Goal: Task Accomplishment & Management: Manage account settings

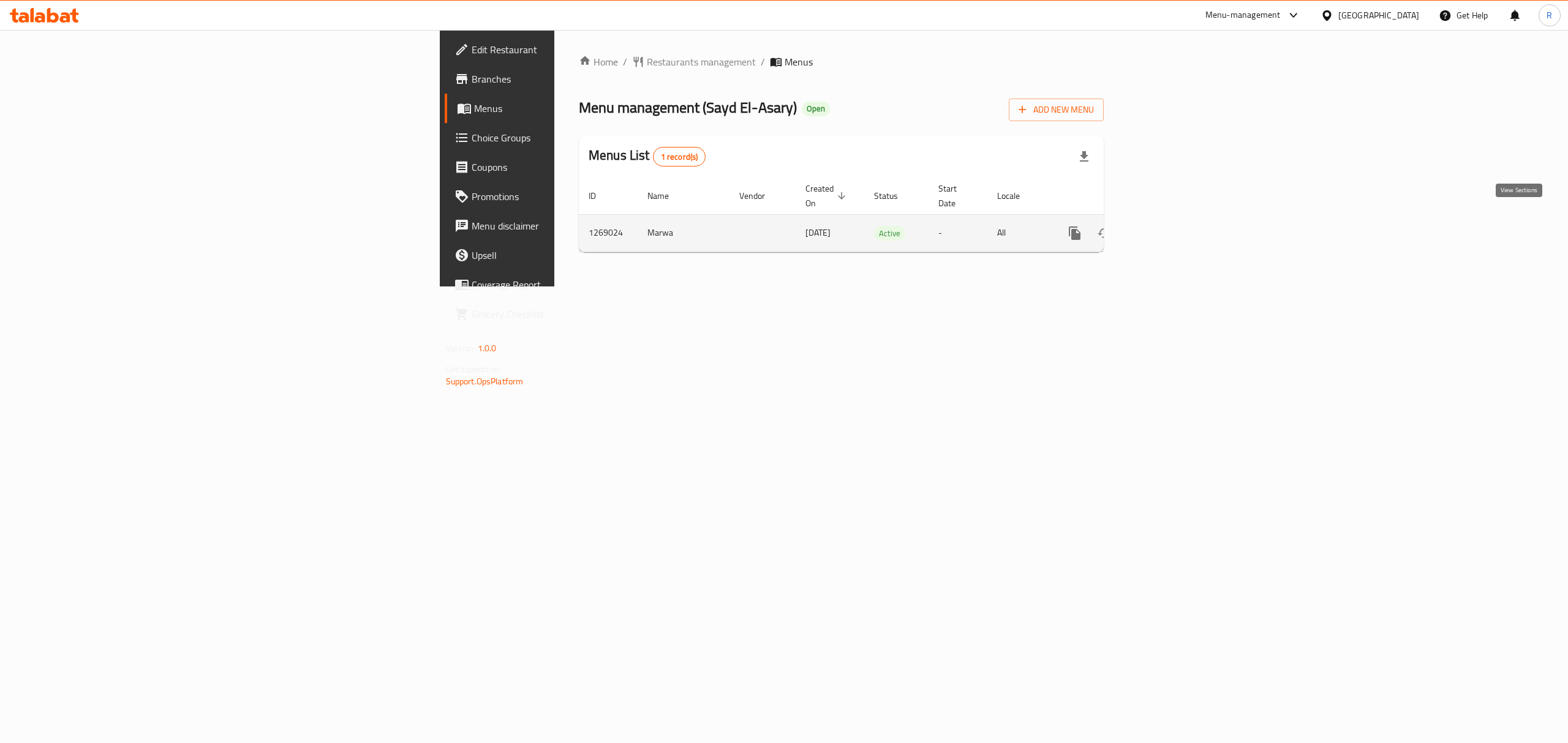
click at [1170, 226] on icon "enhanced table" at bounding box center [1163, 233] width 15 height 15
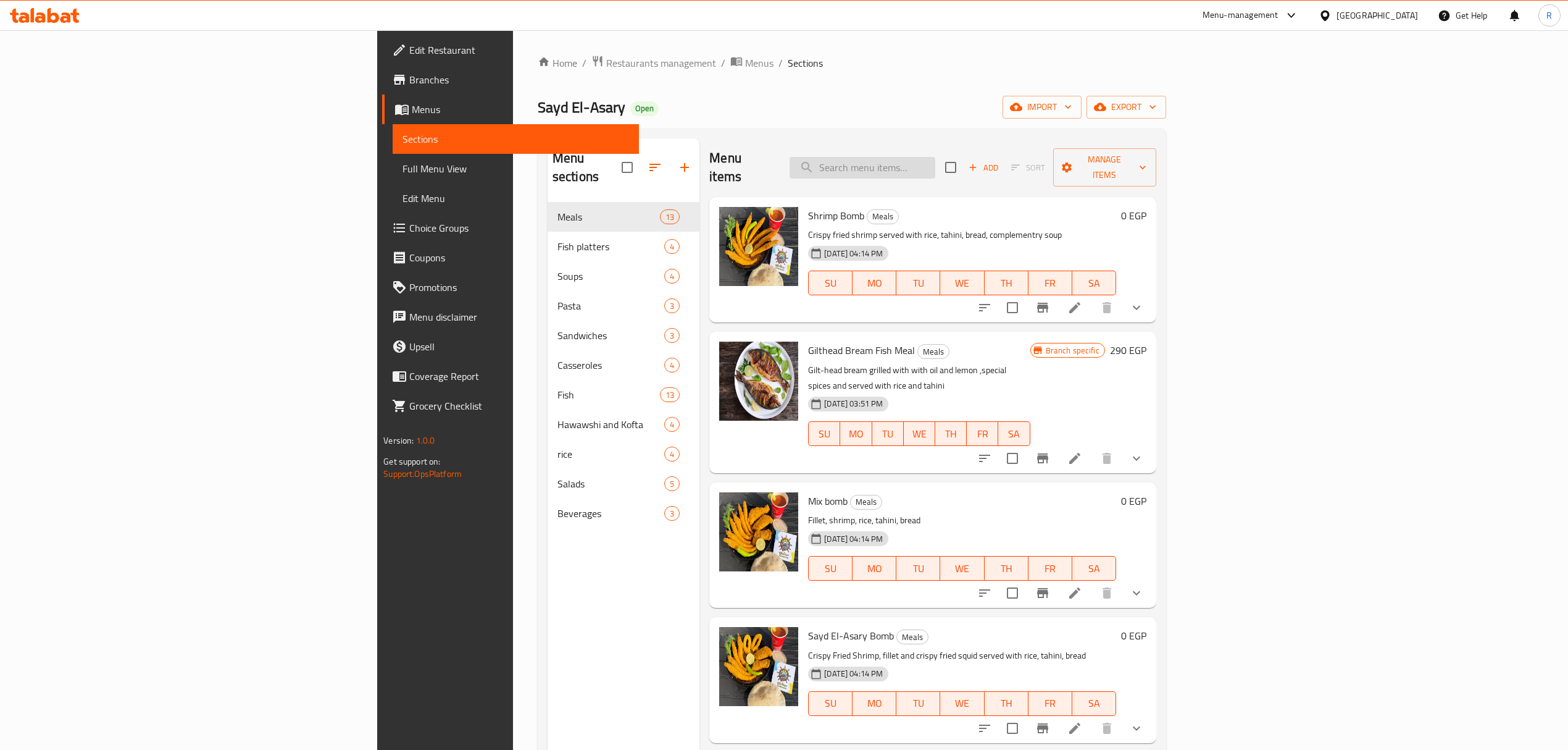
click at [935, 161] on input "search" at bounding box center [863, 168] width 146 height 22
paste input "Gilthead Bream Fish Meal"
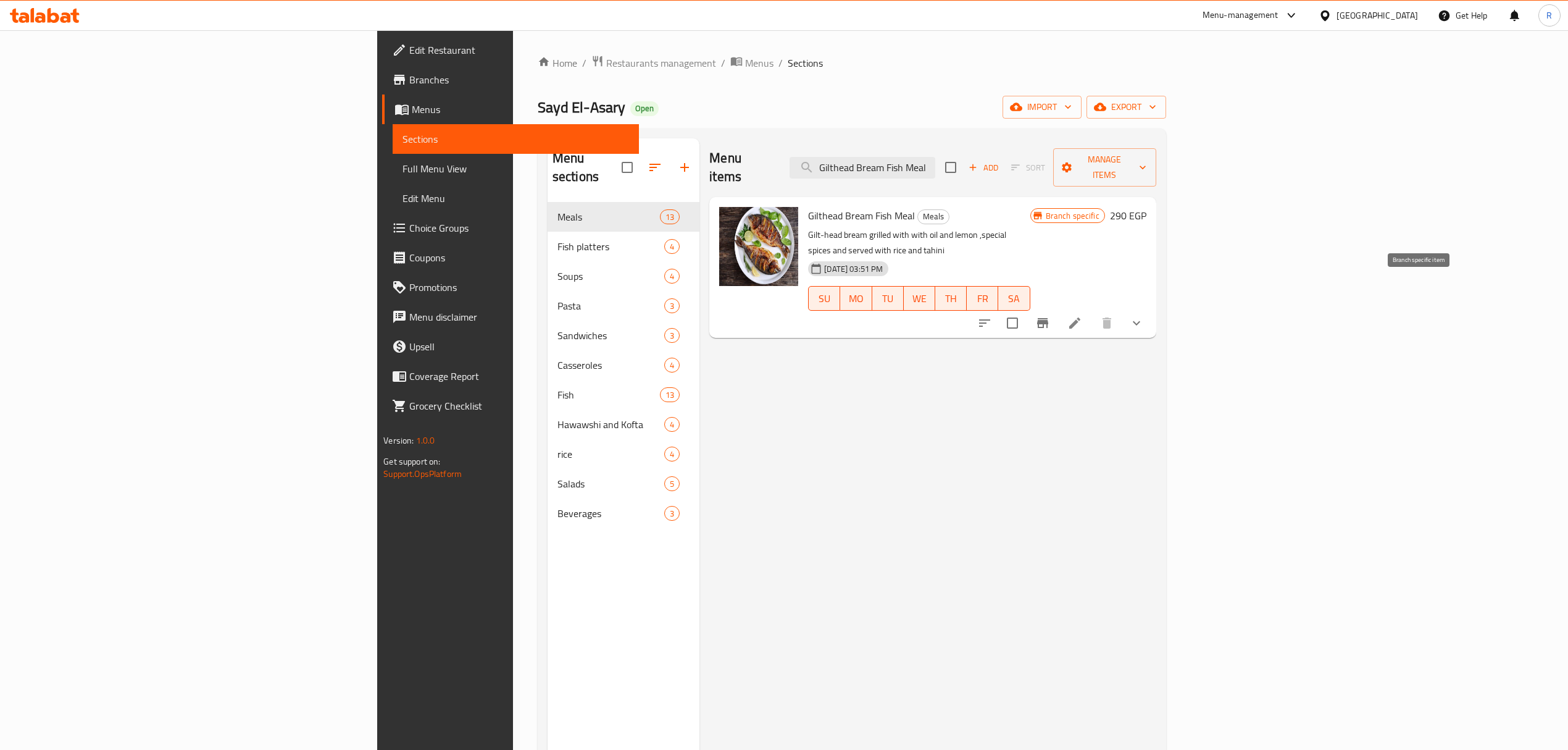
type input "Gilthead Bream Fish Meal"
click at [1083, 315] on icon at bounding box center [1075, 323] width 15 height 15
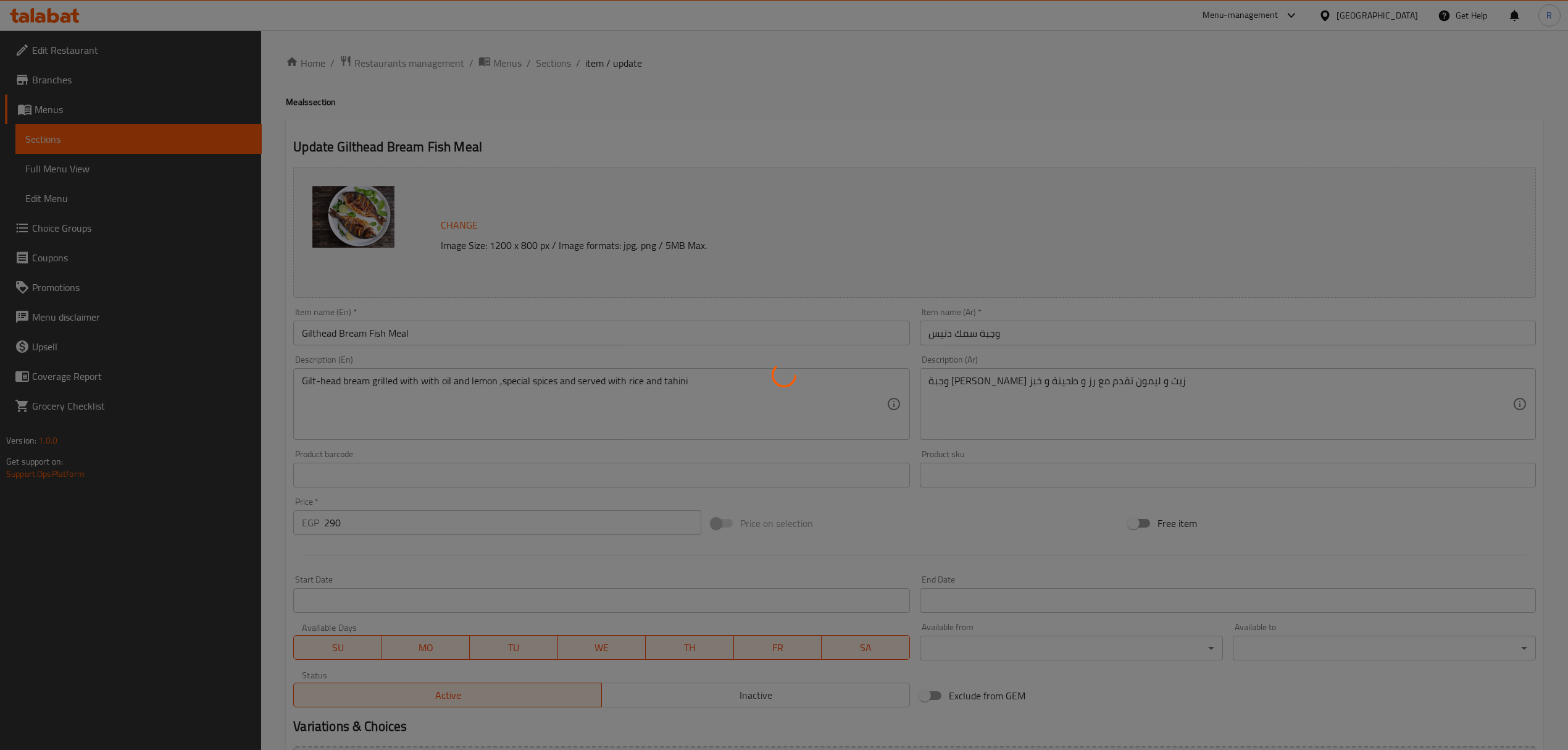
type input "كيف تحبها ايه"
type input "1"
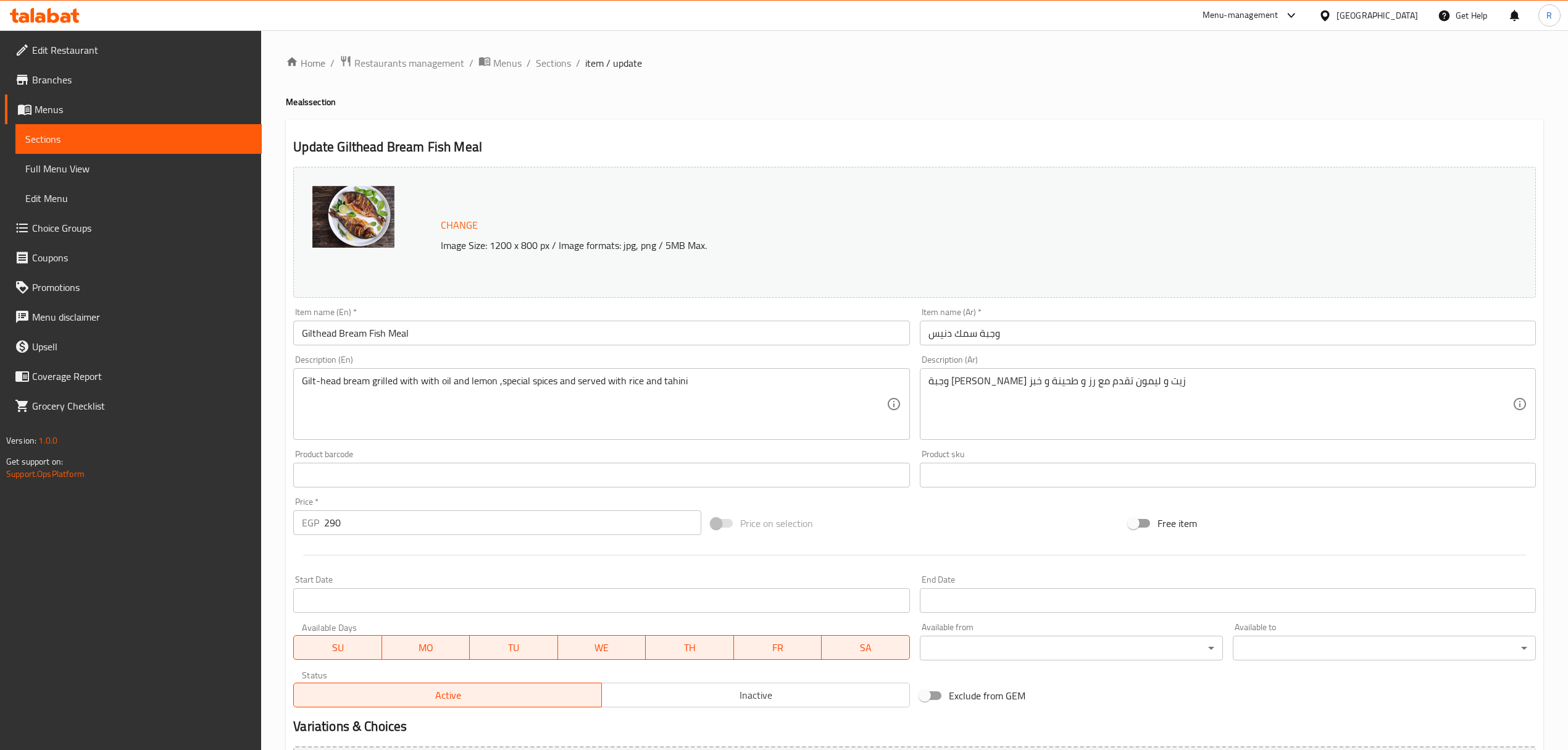
click at [381, 373] on div "Gilt-head bream grilled with with oil and lemon ,special spices and served with…" at bounding box center [601, 403] width 616 height 72
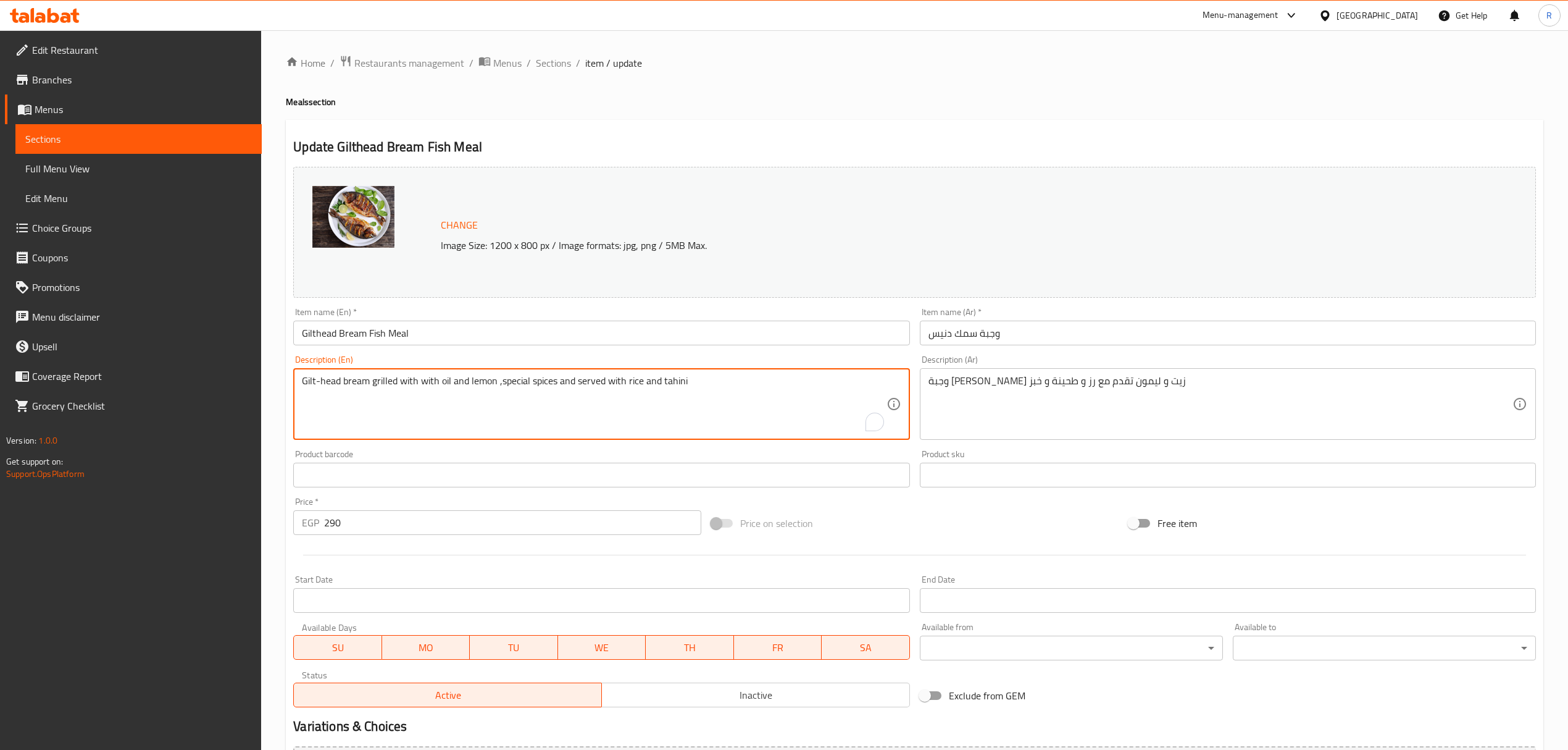
click at [381, 387] on textarea "Gilt-head bream grilled with with oil and lemon ,special spices and served with…" at bounding box center [594, 404] width 584 height 59
drag, startPoint x: 381, startPoint y: 387, endPoint x: 473, endPoint y: 379, distance: 92.3
click at [473, 379] on textarea "Gilt-head bream grilled with with oil and lemon ,special spices and served with…" at bounding box center [594, 404] width 584 height 59
type textarea "Gilt-head bream, special spices and served with rice and tahini"
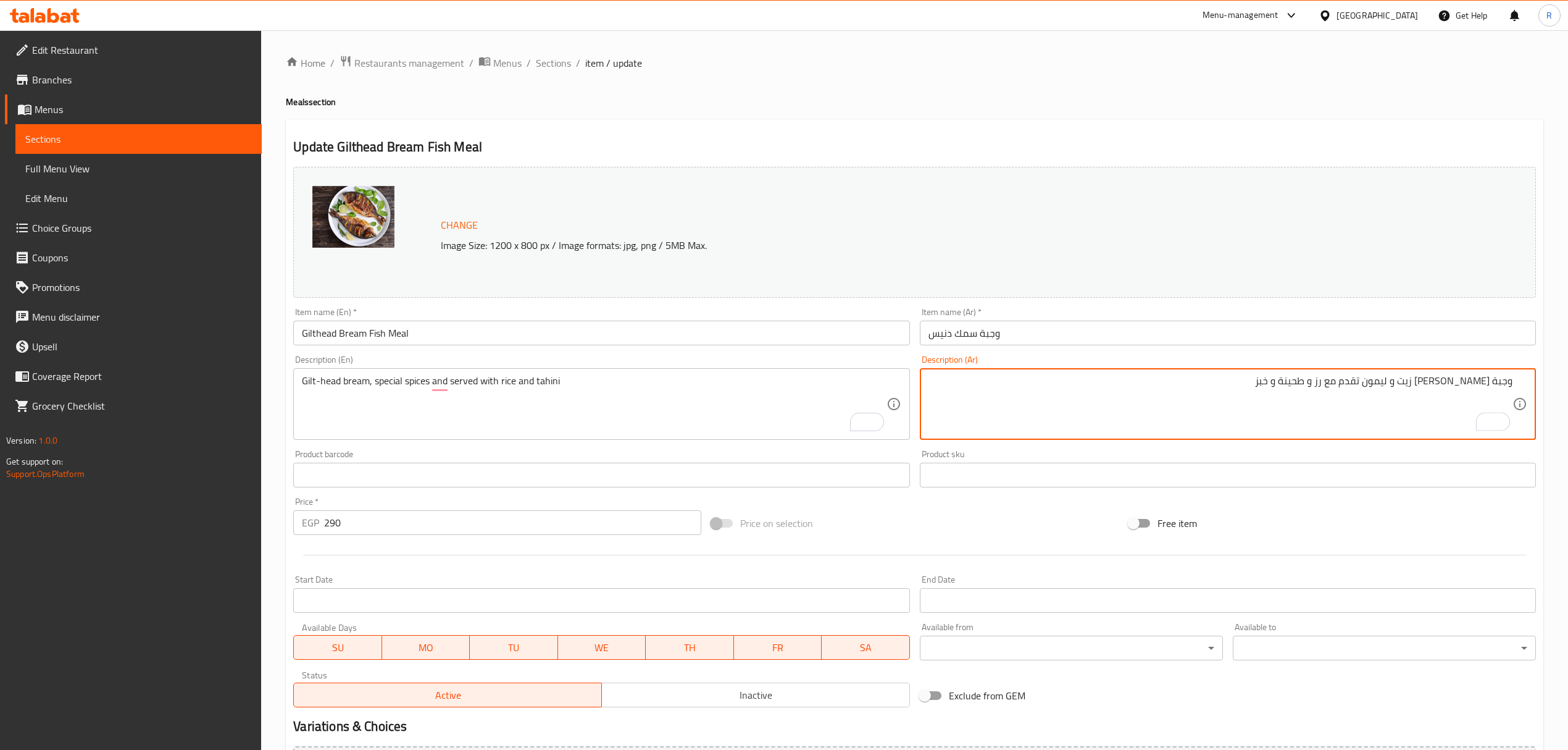
click at [1450, 384] on textarea "وجبة [PERSON_NAME] زيت و ليمون تقدم مع رز و طحينة و خبز" at bounding box center [1221, 404] width 584 height 59
drag, startPoint x: 1450, startPoint y: 384, endPoint x: 1394, endPoint y: 383, distance: 56.0
click at [1394, 383] on textarea "وجبة [PERSON_NAME] زيت و ليمون تقدم مع رز و طحينة و خبز" at bounding box center [1221, 404] width 584 height 59
click at [1387, 381] on textarea "وجبة [PERSON_NAME] تقدم مع رز و طحينة و خبز" at bounding box center [1221, 404] width 584 height 59
click at [1316, 377] on textarea "وجبة [PERSON_NAME] تقدم مع رز و طحينة و خبز" at bounding box center [1221, 404] width 584 height 59
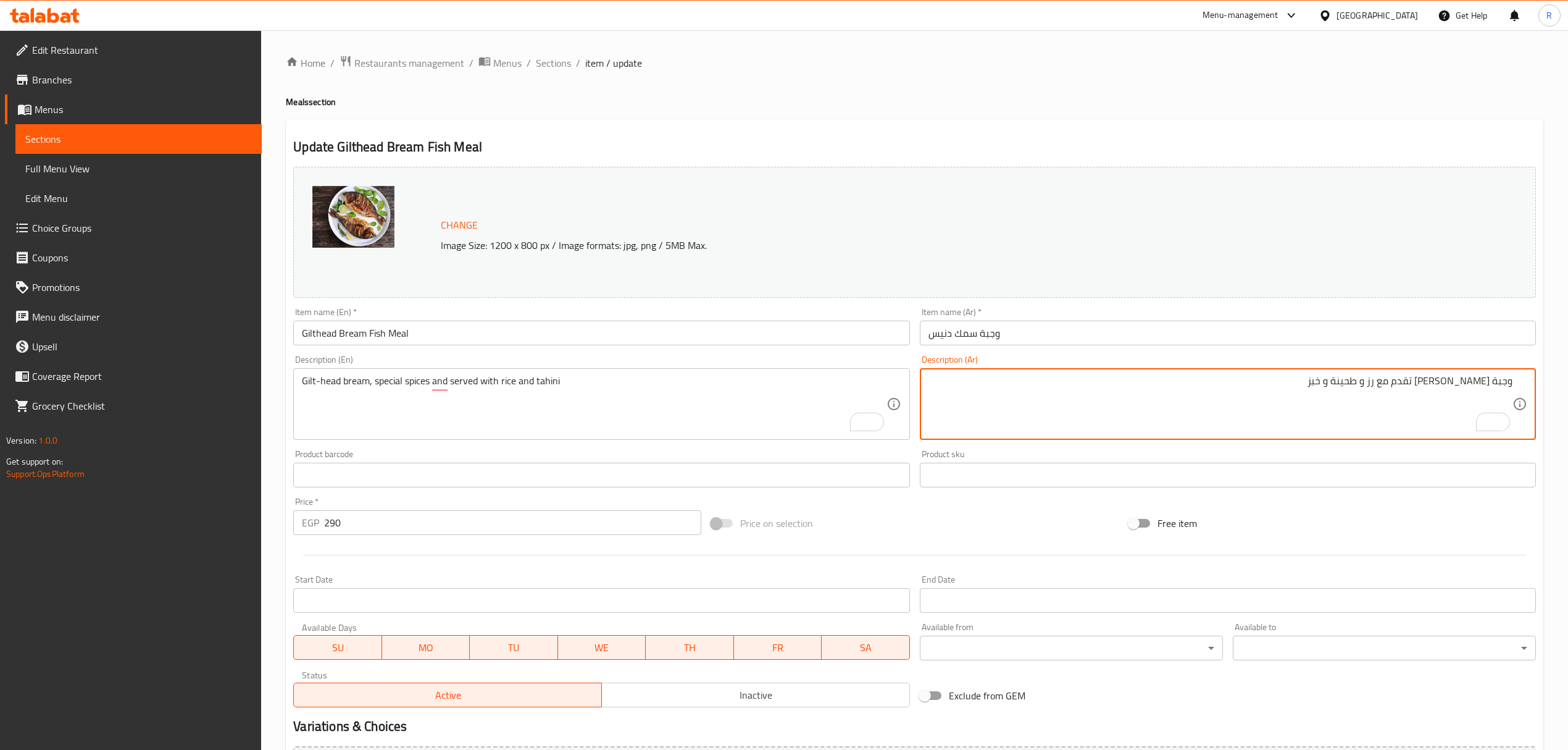
click at [312, 339] on input "Gilthead Bream Fish Meal" at bounding box center [601, 333] width 616 height 25
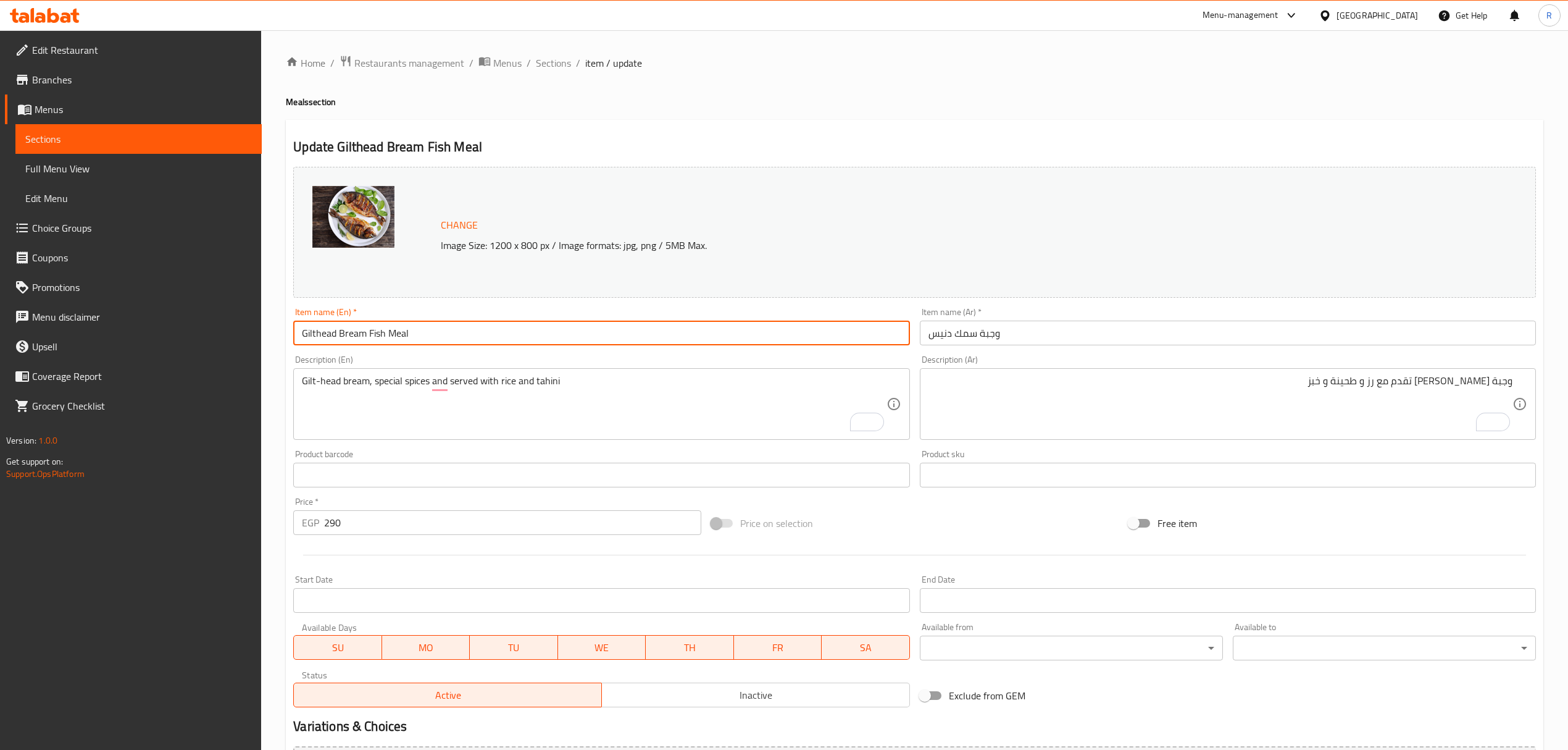
click at [309, 337] on input "Gilthead Bream Fish Meal" at bounding box center [601, 333] width 616 height 25
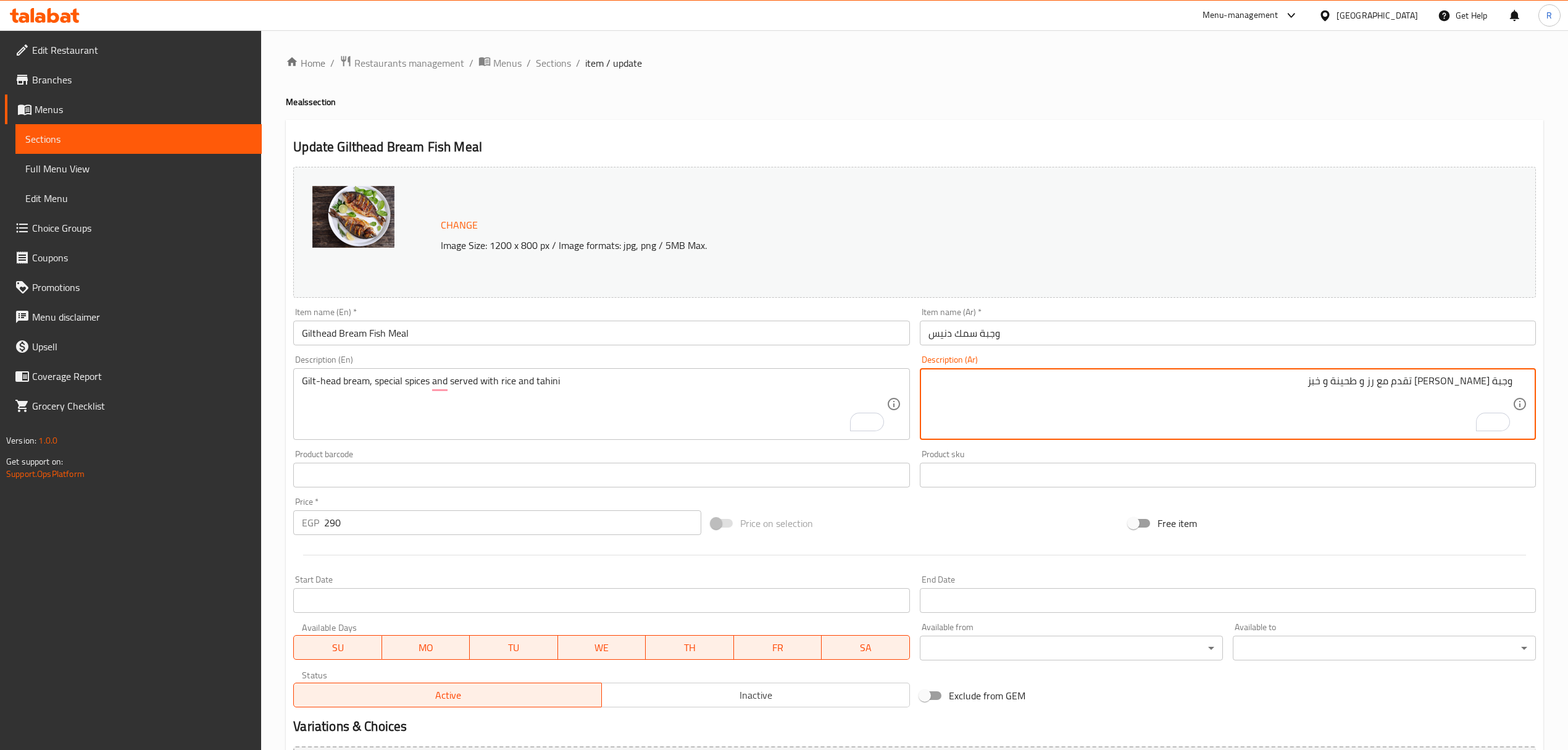
click at [1481, 381] on textarea "وجبة [PERSON_NAME] تقدم مع رز و طحينة و خبز" at bounding box center [1221, 404] width 584 height 59
drag, startPoint x: 1481, startPoint y: 381, endPoint x: 1528, endPoint y: 381, distance: 47.0
click at [1528, 381] on div "وجبة [PERSON_NAME] تقدم مع رز و طحينة و خبز Description (Ar)" at bounding box center [1228, 403] width 616 height 72
paste textarea "سمك دي"
click at [1479, 378] on textarea "وجبة [PERSON_NAME] تقدم مع رز و طحينة و خبز" at bounding box center [1221, 404] width 584 height 59
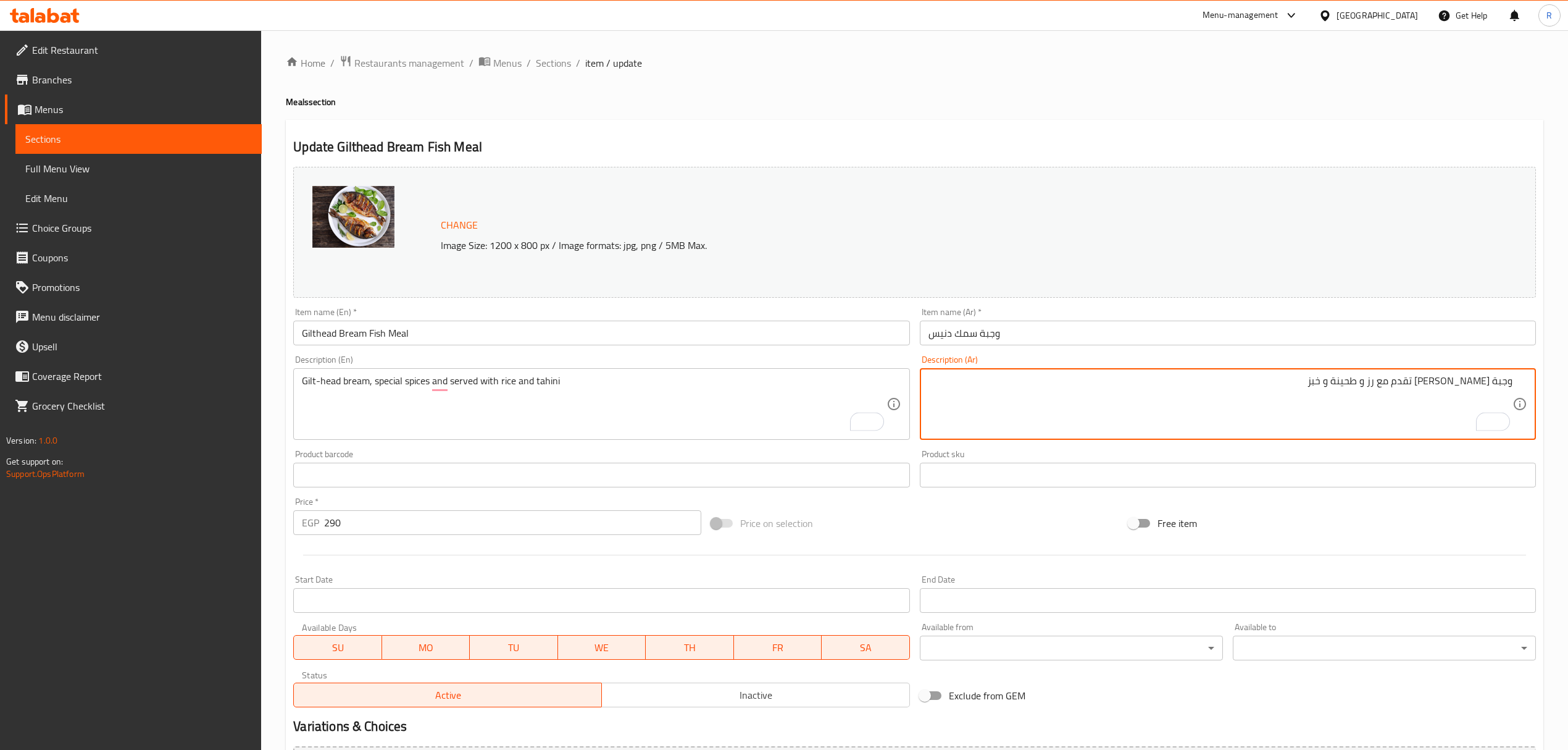
click at [1478, 378] on textarea "وجبة [PERSON_NAME] تقدم مع رز و طحينة و خبز" at bounding box center [1221, 404] width 584 height 59
click at [1475, 388] on textarea "وجبة [PERSON_NAME] تقدم مع رز و طحينة و خبز" at bounding box center [1221, 404] width 584 height 59
click at [1468, 381] on textarea "وجبة [PERSON_NAME] تقدم مع رز و طحينة و خبز" at bounding box center [1221, 404] width 584 height 59
click at [1307, 381] on textarea "وجبة [PERSON_NAME] مع توابل خاصة تقدم مع رز و طحينة و خبز" at bounding box center [1221, 404] width 584 height 59
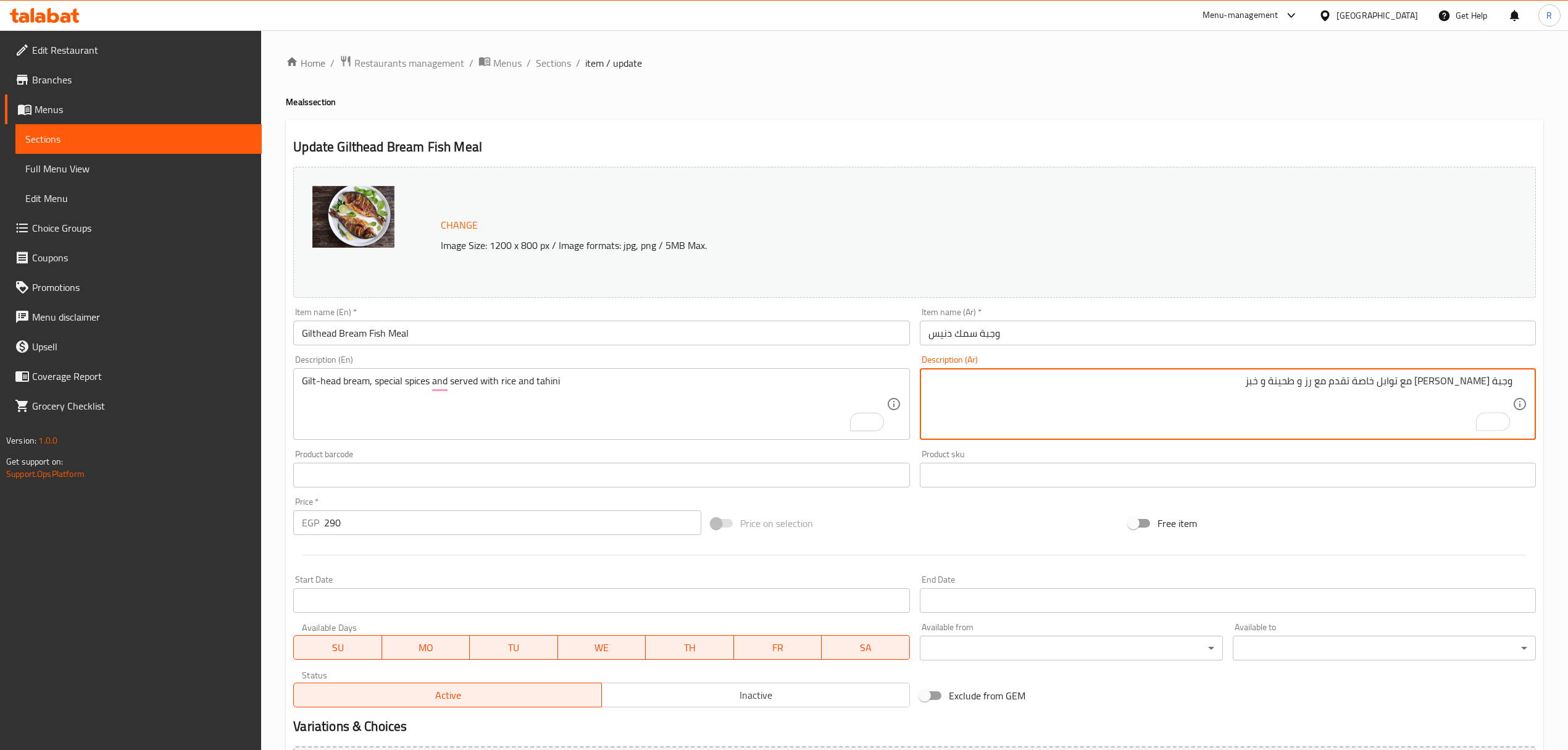
click at [1307, 379] on textarea "وجبة [PERSON_NAME] مع توابل خاصة تقدم مع رز و طحينة و خبز" at bounding box center [1221, 404] width 584 height 59
click at [1209, 394] on textarea "وجبة [PERSON_NAME] مع توابل خاصة تقدم مع رز و طحينة" at bounding box center [1221, 404] width 584 height 59
type textarea "وجبة [PERSON_NAME] مع توابل خاصة تقدم مع رز و طحينة"
click at [689, 334] on input "Gilthead Bream Fish Meal" at bounding box center [601, 333] width 616 height 25
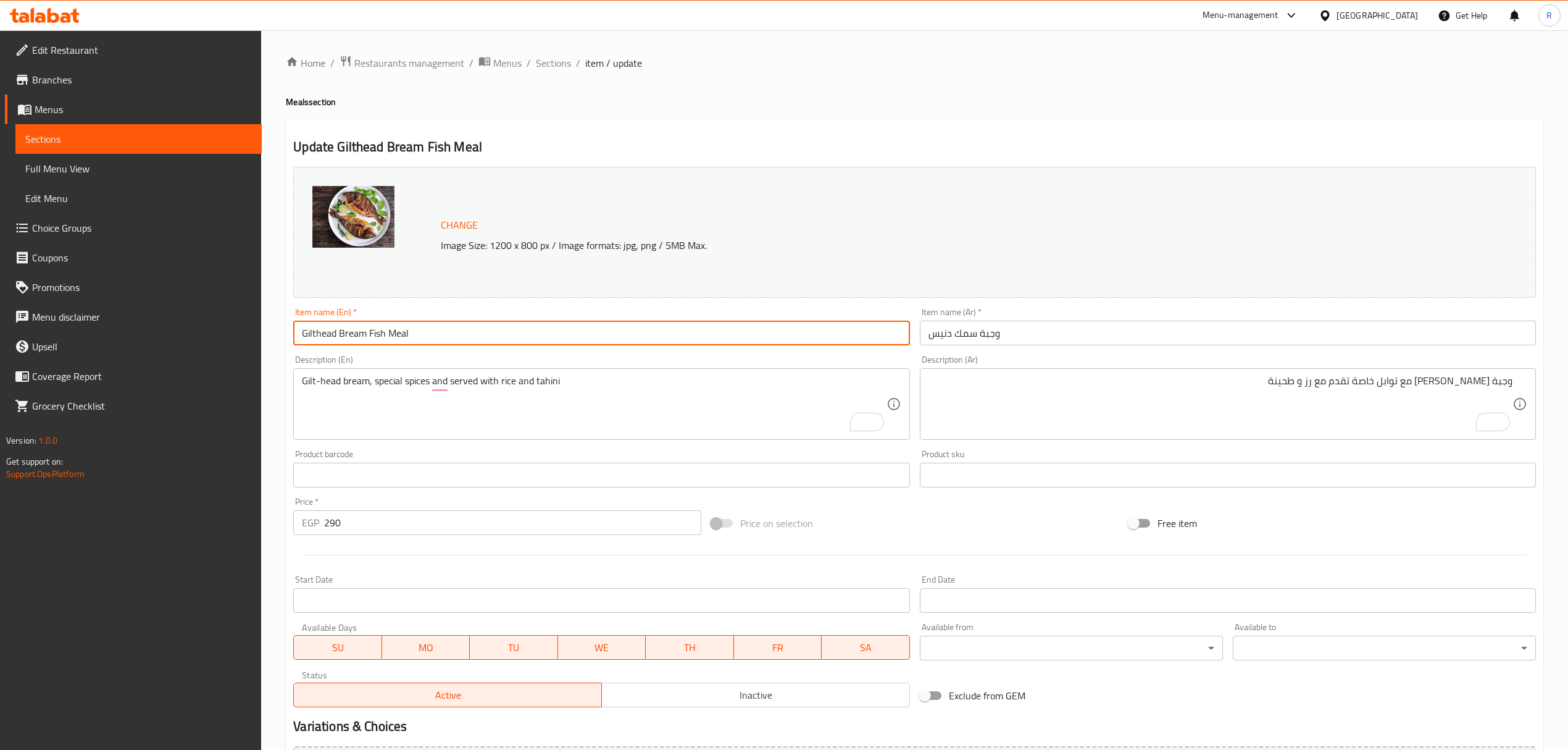
click at [409, 328] on input "Gilthead Bream Fish Meal" at bounding box center [601, 333] width 616 height 25
click at [409, 329] on input "Gilthead Bream Fish Meal" at bounding box center [601, 333] width 616 height 25
click at [176, 163] on span "Full Menu View" at bounding box center [138, 169] width 227 height 15
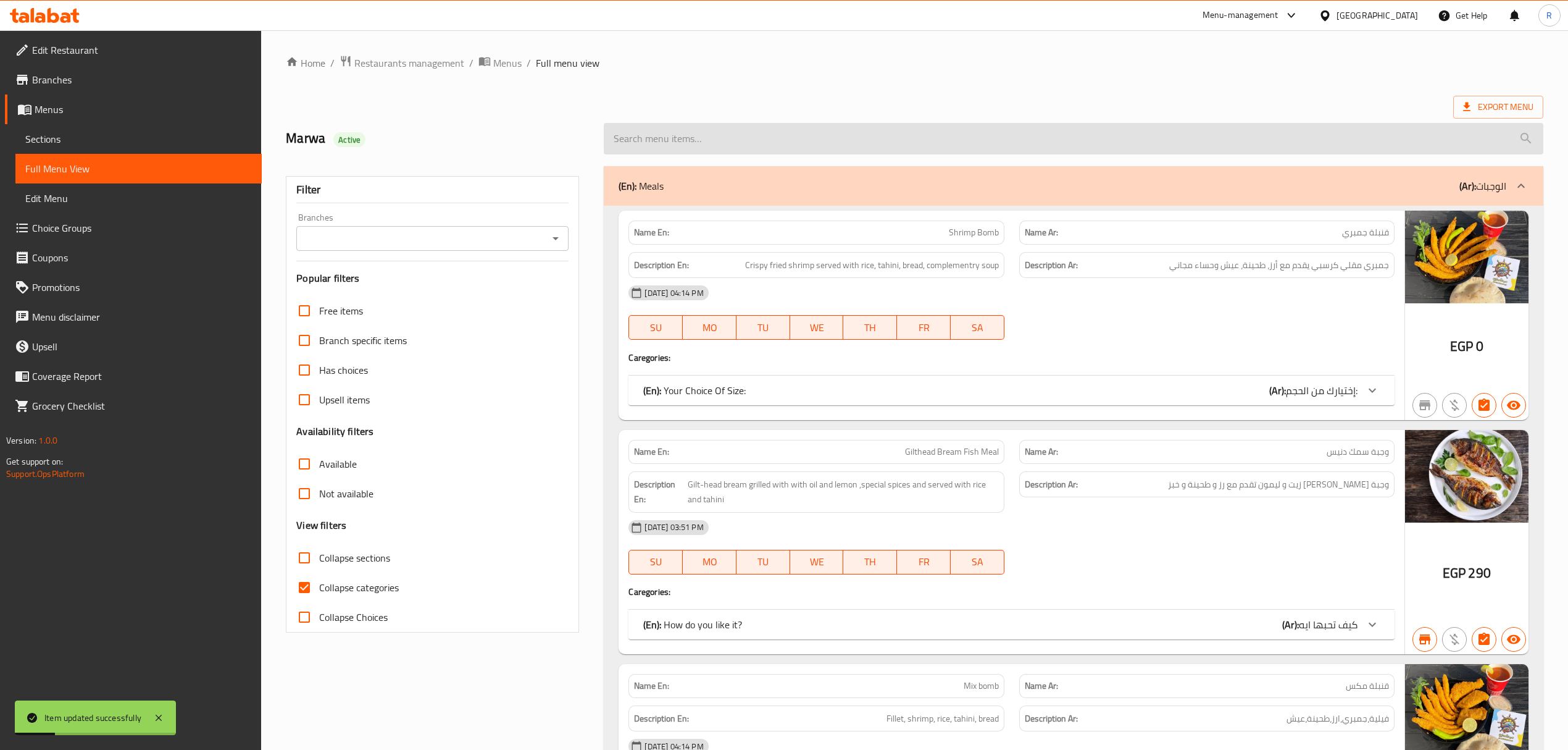
click at [808, 147] on input "search" at bounding box center [1073, 138] width 939 height 31
paste input "Gilthead Bream Fish Meal"
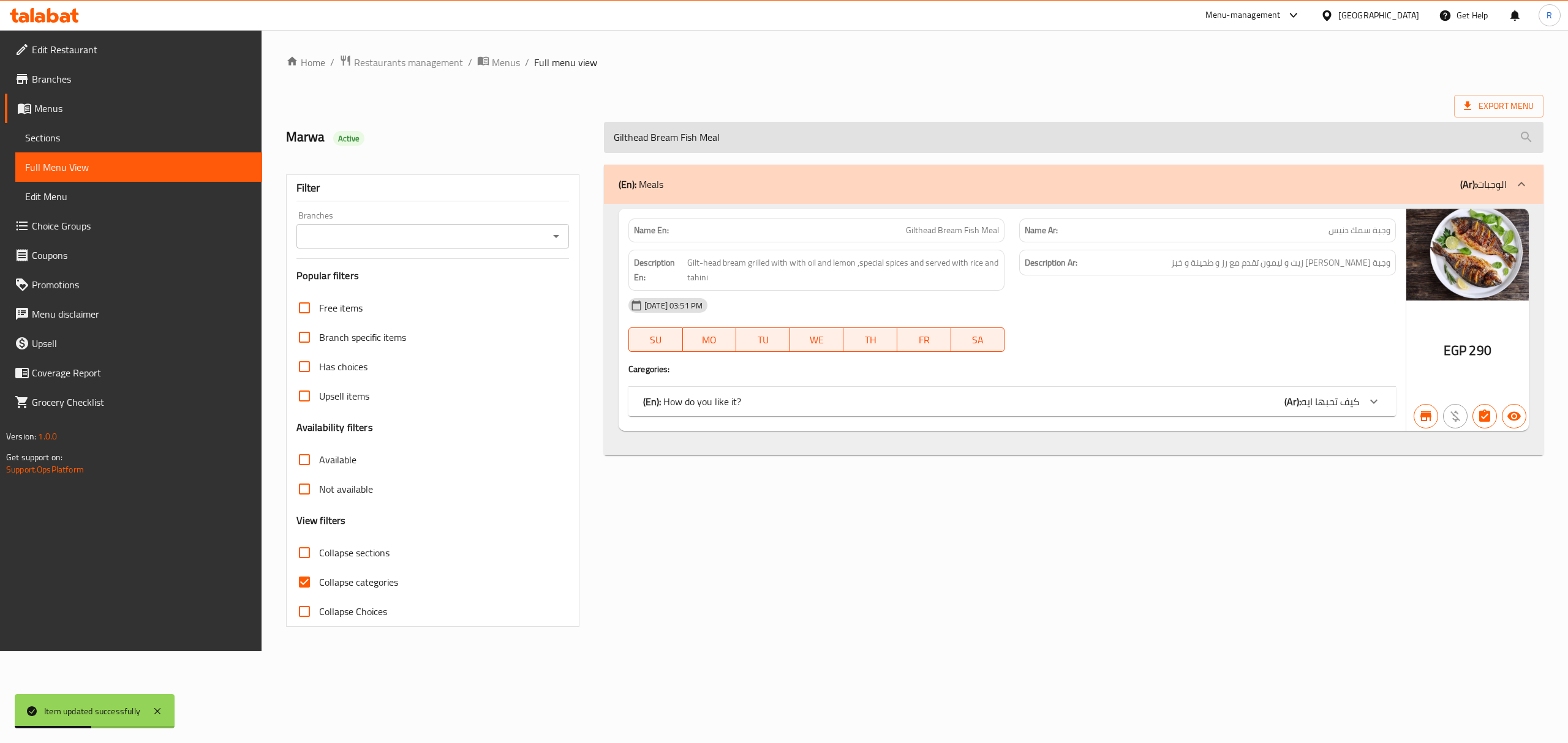
type input "Gilthead Bream Fish Meal"
